Goal: Check status: Check status

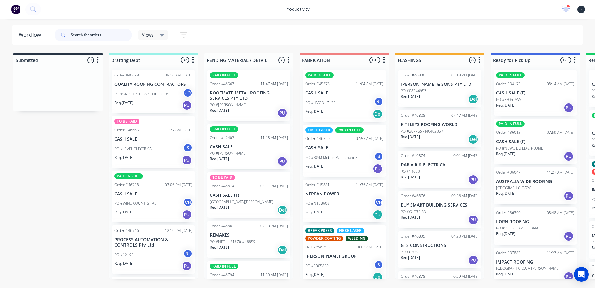
click at [102, 37] on input "text" at bounding box center [101, 35] width 61 height 12
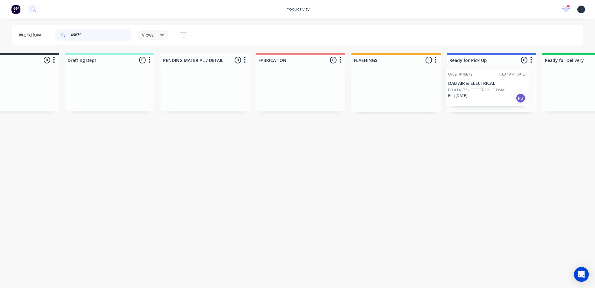
drag, startPoint x: 408, startPoint y: 87, endPoint x: 457, endPoint y: 86, distance: 49.0
click at [457, 86] on div "Submitted 0 Sort By Created date Required date Order number Customer name Most …" at bounding box center [469, 83] width 1034 height 60
type input "46879"
click at [457, 86] on div at bounding box center [490, 88] width 89 height 47
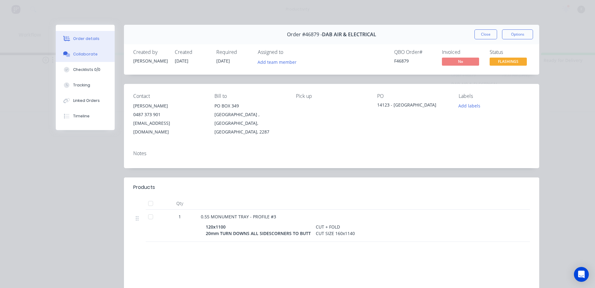
click at [86, 55] on div "Collaborate" at bounding box center [85, 54] width 24 height 6
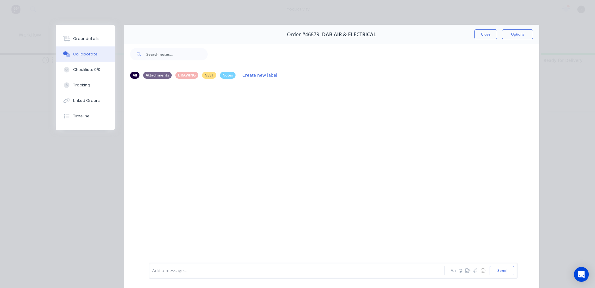
click at [173, 271] on div at bounding box center [287, 271] width 271 height 7
